Goal: Contribute content

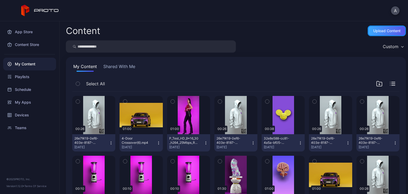
click at [382, 34] on div "Upload Content" at bounding box center [387, 30] width 38 height 11
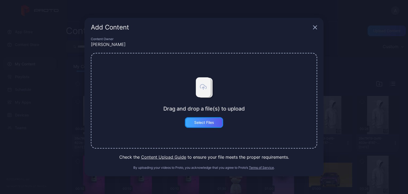
click at [204, 126] on div "Select Files" at bounding box center [204, 122] width 38 height 11
click at [212, 125] on button "Select Files" at bounding box center [204, 122] width 38 height 11
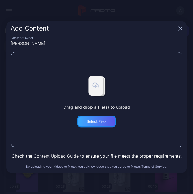
click at [95, 122] on div "Select Files" at bounding box center [97, 121] width 20 height 4
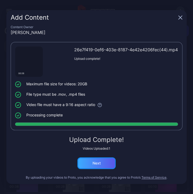
click at [104, 165] on div "Next" at bounding box center [96, 163] width 38 height 12
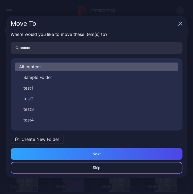
click at [105, 170] on div "Skip" at bounding box center [97, 168] width 172 height 12
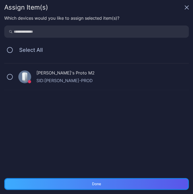
click at [107, 184] on div "Done" at bounding box center [96, 184] width 184 height 12
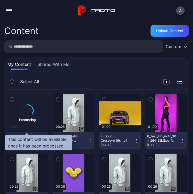
click at [38, 119] on div "Processing" at bounding box center [27, 113] width 42 height 38
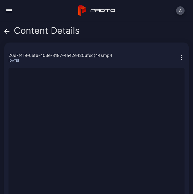
click at [5, 32] on icon at bounding box center [6, 31] width 5 height 5
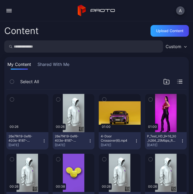
click at [42, 142] on icon "button" at bounding box center [44, 141] width 4 height 4
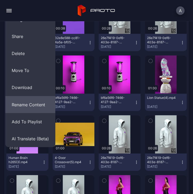
scroll to position [159, 0]
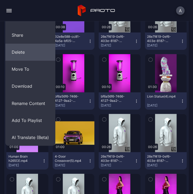
click at [36, 56] on button "Delete" at bounding box center [30, 52] width 50 height 17
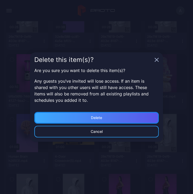
click at [121, 116] on div "Delete" at bounding box center [96, 118] width 124 height 12
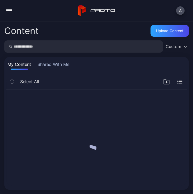
scroll to position [0, 0]
